Goal: Task Accomplishment & Management: Manage account settings

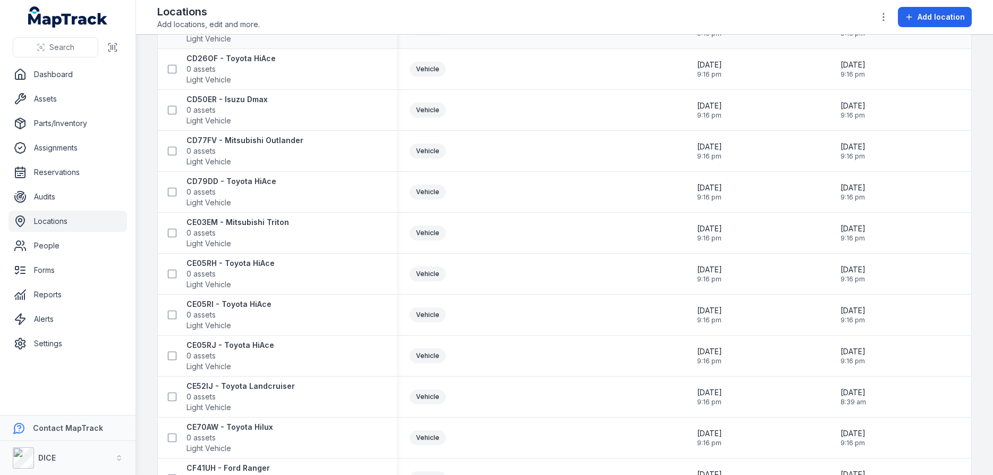
scroll to position [319, 0]
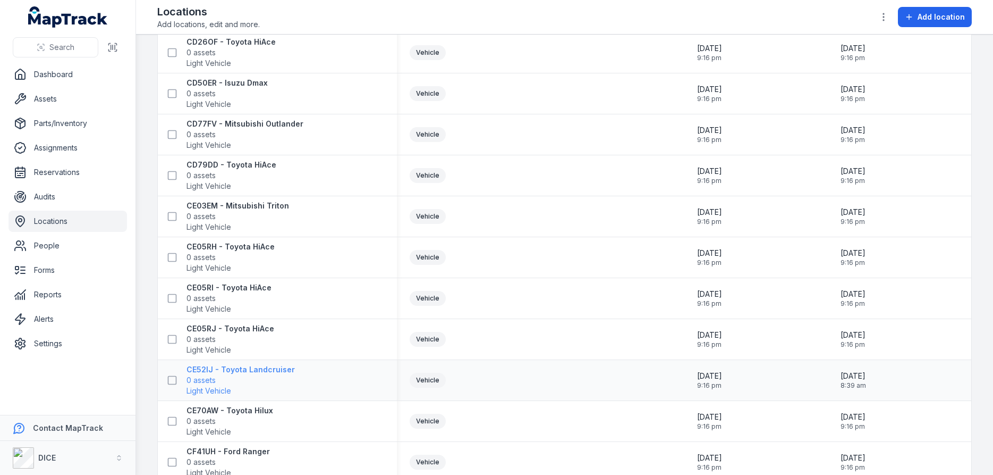
click at [217, 370] on strong "CE52IJ - Toyota Landcruiser" at bounding box center [241, 369] width 108 height 11
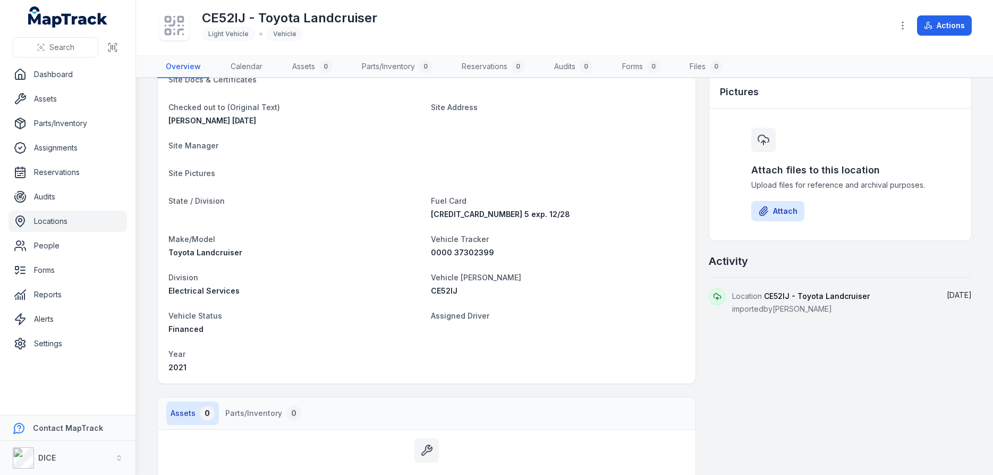
scroll to position [128, 0]
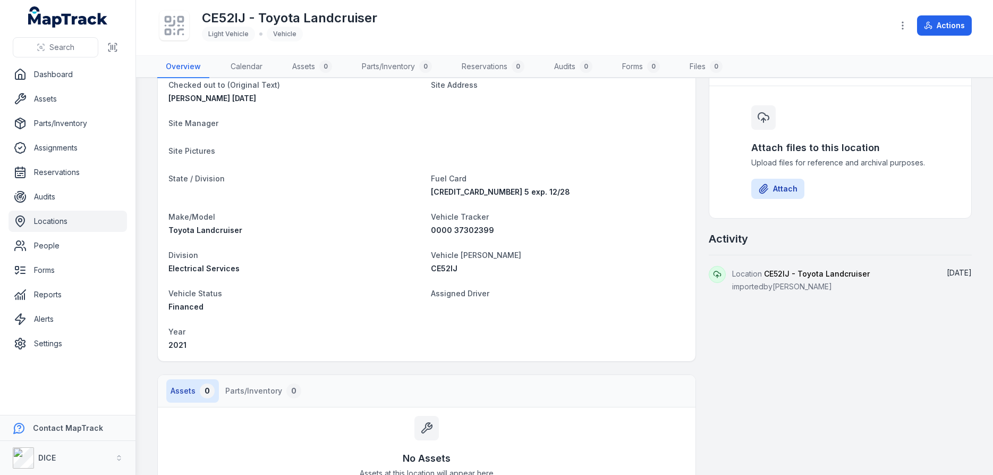
click at [451, 306] on div "Assigned Driver" at bounding box center [558, 299] width 254 height 26
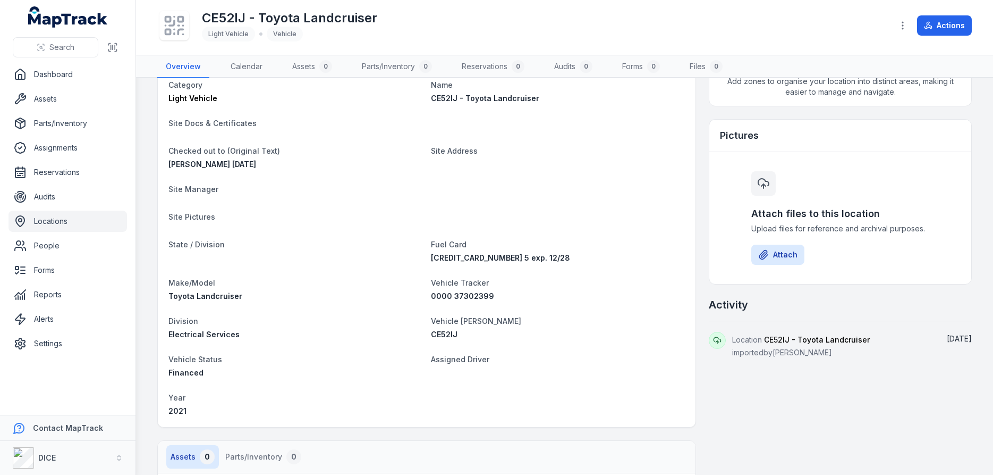
scroll to position [0, 0]
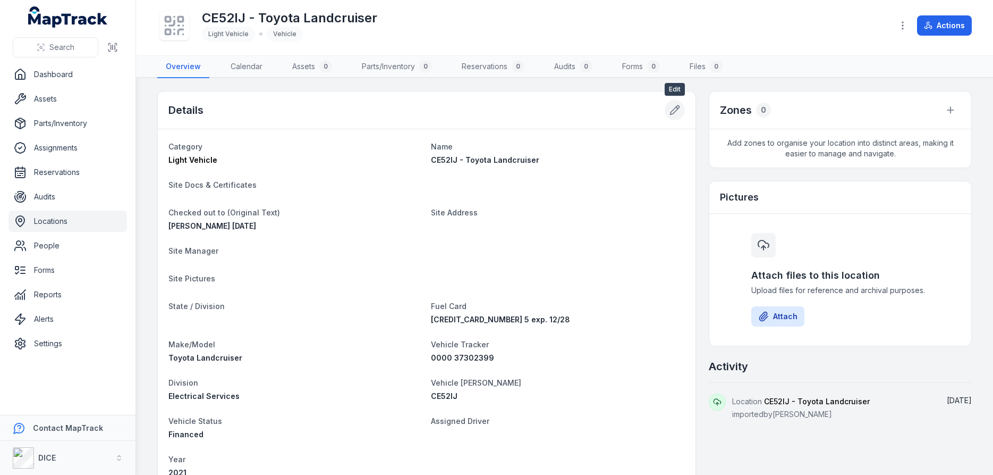
click at [676, 108] on icon at bounding box center [675, 110] width 11 height 11
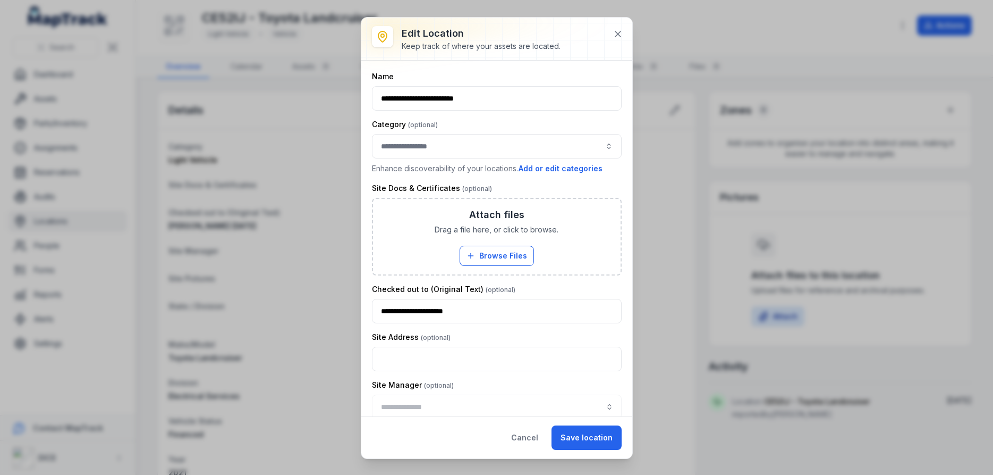
type input "**********"
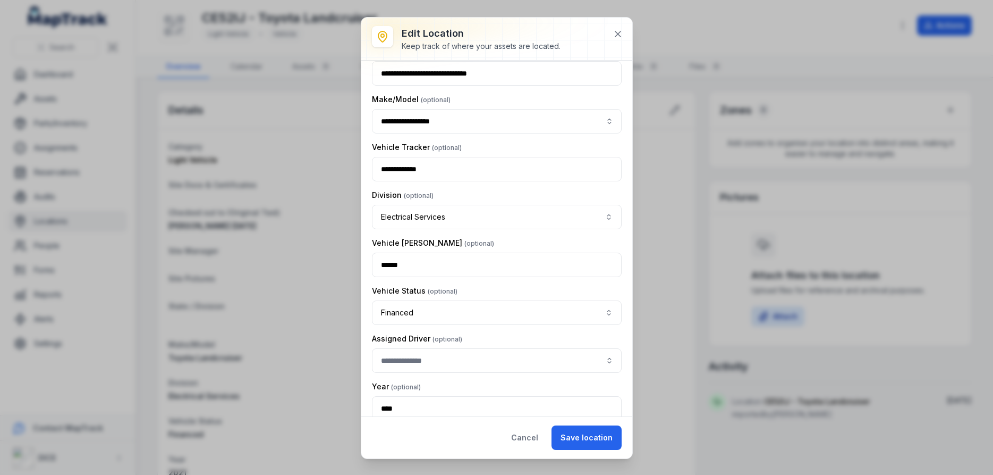
scroll to position [545, 0]
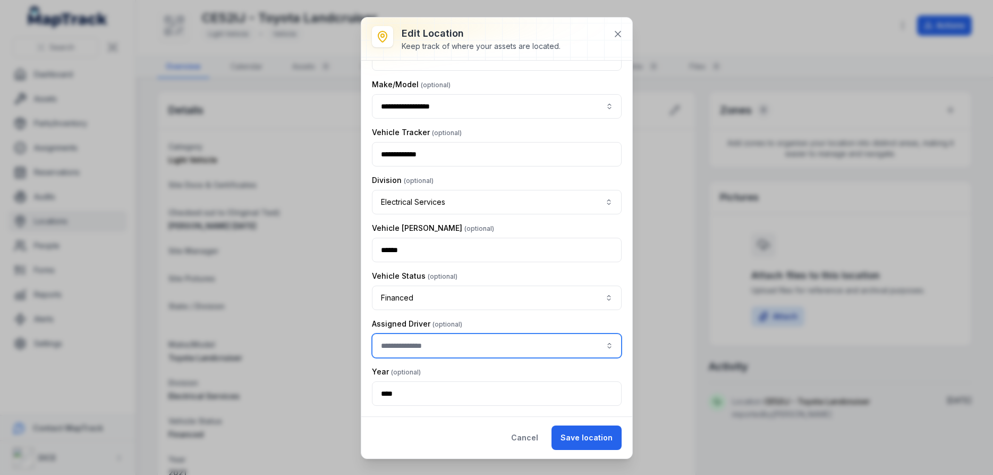
click at [426, 348] on input "location-edit:cf[f8f60500-5bef-4a49-be90-d2fee2a16198]-label" at bounding box center [497, 345] width 250 height 24
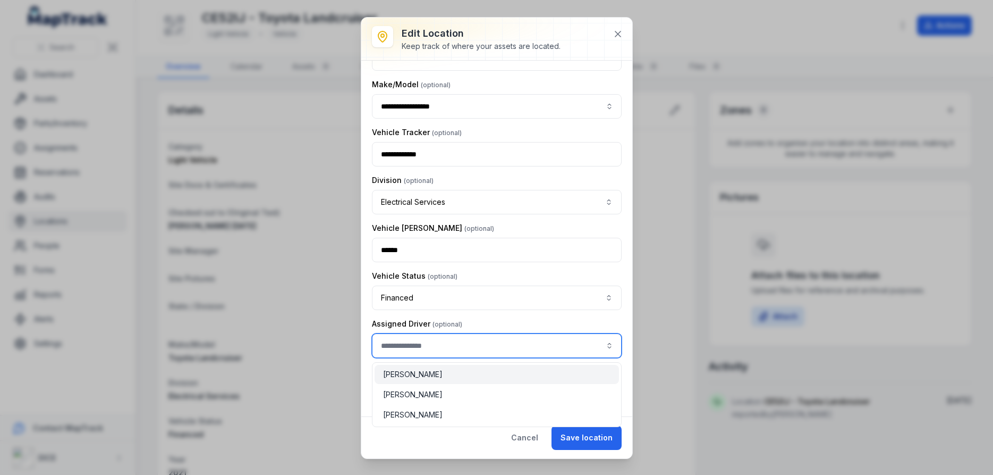
click at [459, 345] on input "location-edit:cf[f8f60500-5bef-4a49-be90-d2fee2a16198]-label" at bounding box center [497, 345] width 250 height 24
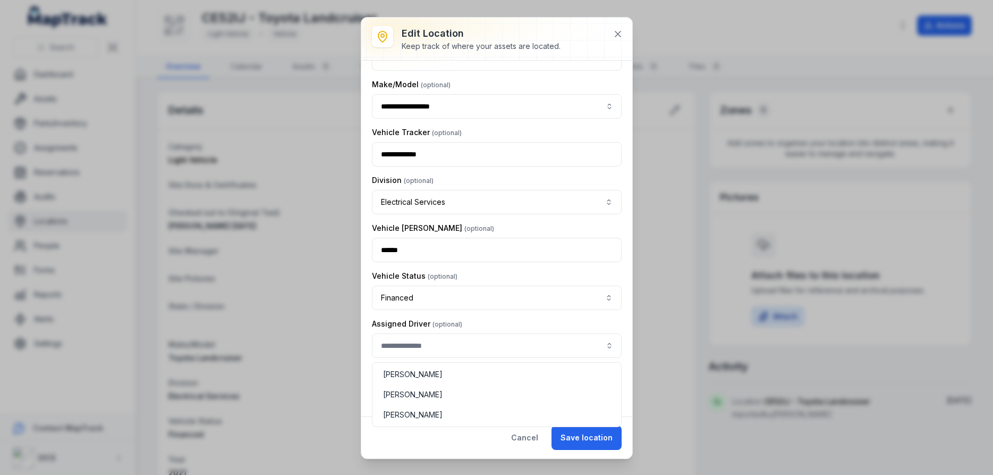
click at [527, 438] on div "**********" at bounding box center [496, 238] width 271 height 441
click at [527, 438] on button "Cancel" at bounding box center [524, 437] width 45 height 24
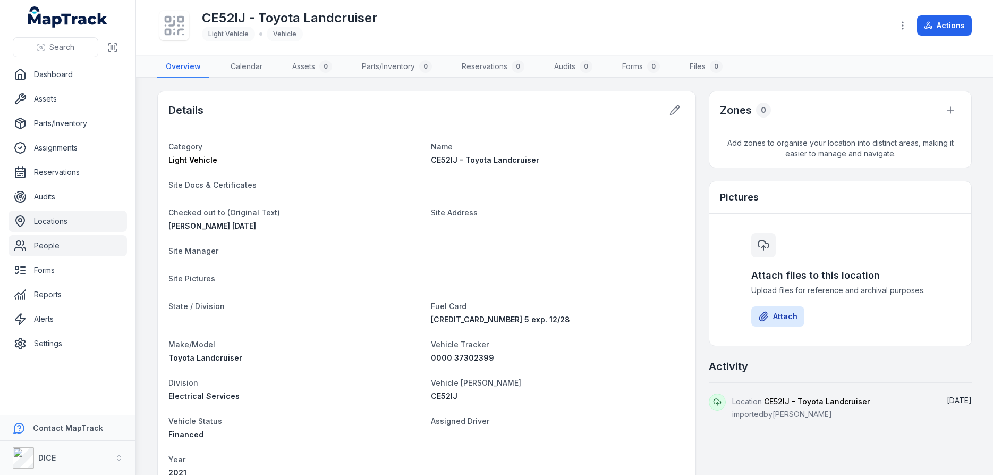
click at [47, 247] on link "People" at bounding box center [68, 245] width 119 height 21
